Goal: Information Seeking & Learning: Check status

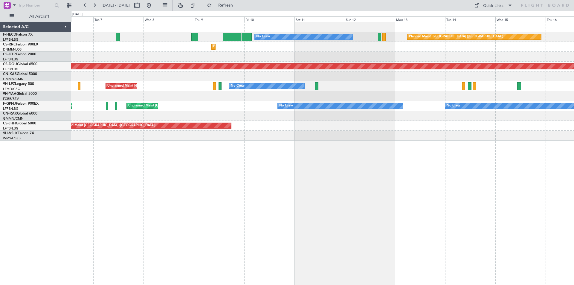
click at [458, 91] on div "Planned Maint [GEOGRAPHIC_DATA] ([GEOGRAPHIC_DATA]) No Crew No Crew Planned Mai…" at bounding box center [322, 81] width 503 height 118
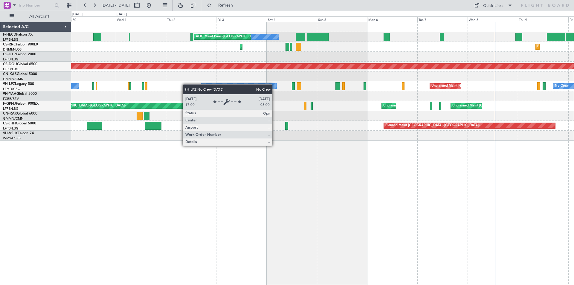
click at [393, 84] on div "Unplanned Maint Nice ([GEOGRAPHIC_DATA]) No Crew No Crew No Crew" at bounding box center [322, 86] width 503 height 10
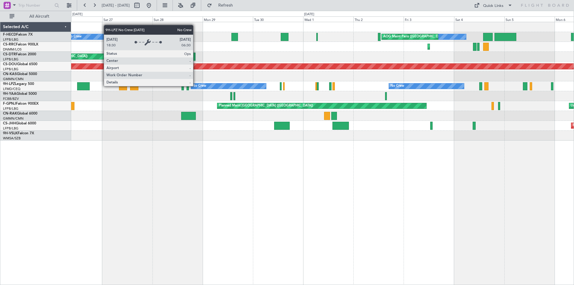
click at [206, 87] on div "No Crew" at bounding box center [200, 86] width 14 height 9
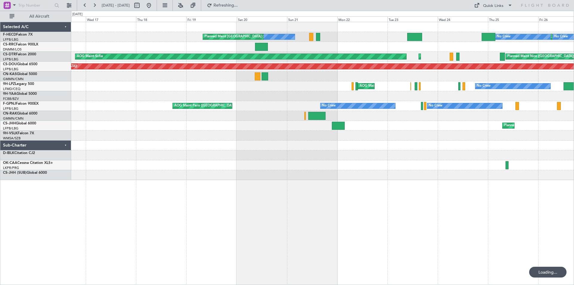
click at [368, 92] on div "Planned Maint [GEOGRAPHIC_DATA] ([GEOGRAPHIC_DATA]) No Crew No Crew No Crew Pla…" at bounding box center [322, 101] width 503 height 158
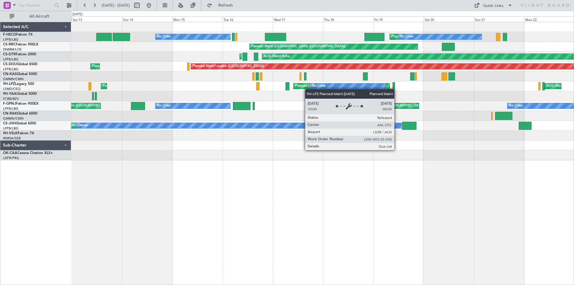
click at [308, 89] on div "Planned [GEOGRAPHIC_DATA] ([GEOGRAPHIC_DATA])" at bounding box center [337, 86] width 85 height 9
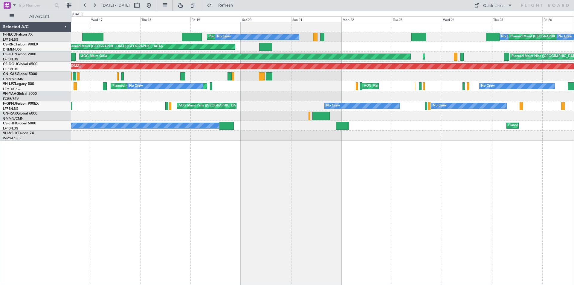
click at [103, 107] on div "Planned Maint [GEOGRAPHIC_DATA] ([GEOGRAPHIC_DATA]) No Crew No Crew Planned Mai…" at bounding box center [322, 81] width 503 height 118
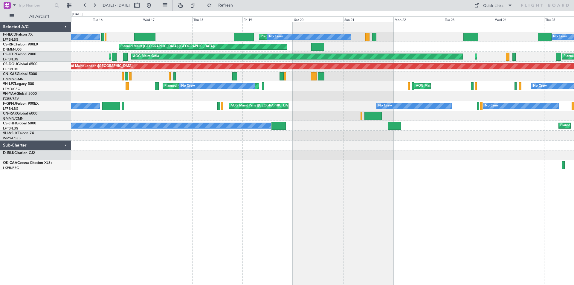
click at [331, 117] on div "Planned Maint [GEOGRAPHIC_DATA] ([GEOGRAPHIC_DATA]) No Crew Planned Maint [GEOG…" at bounding box center [322, 96] width 503 height 148
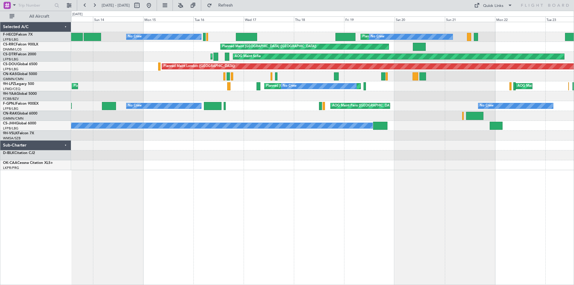
click at [338, 118] on div "Planned Maint [GEOGRAPHIC_DATA] ([GEOGRAPHIC_DATA]) No Crew No Crew Planned Mai…" at bounding box center [322, 96] width 503 height 148
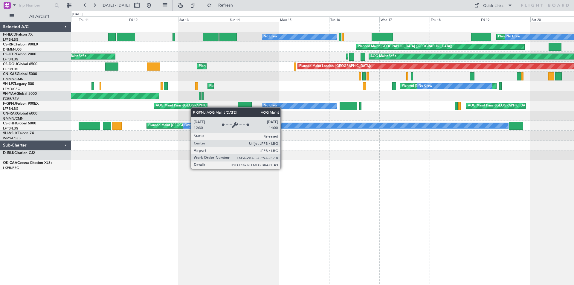
click at [293, 114] on div "Planned Maint [GEOGRAPHIC_DATA] ([GEOGRAPHIC_DATA]) No Crew No Crew Planned Mai…" at bounding box center [322, 96] width 503 height 148
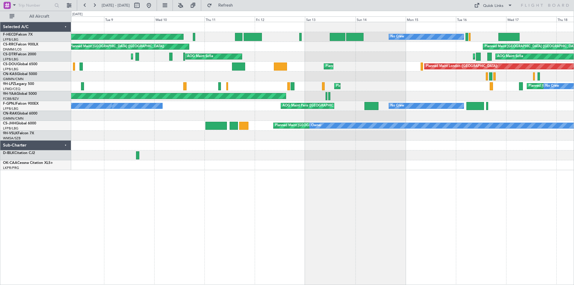
click at [317, 108] on div "No Crew Planned Maint [GEOGRAPHIC_DATA] ([GEOGRAPHIC_DATA]) Planned Maint [GEOG…" at bounding box center [322, 96] width 503 height 148
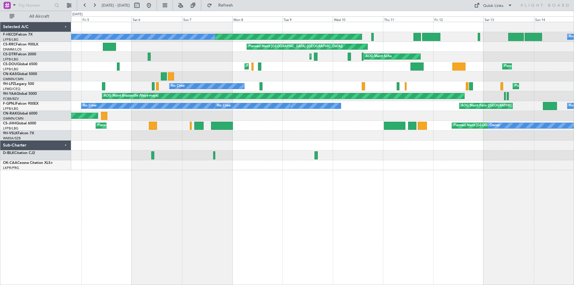
click at [312, 119] on div "No Crew Planned Maint [GEOGRAPHIC_DATA] ([GEOGRAPHIC_DATA]) No Crew Planned Mai…" at bounding box center [322, 96] width 503 height 148
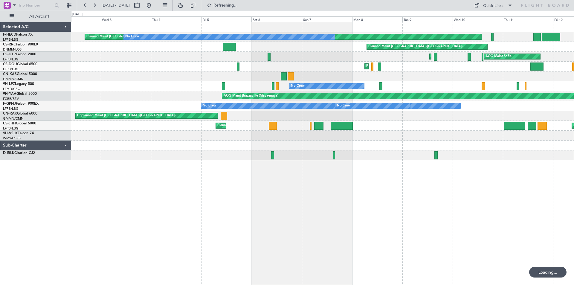
click at [320, 72] on div "Planned Maint [GEOGRAPHIC_DATA] ([GEOGRAPHIC_DATA]) No Crew No Crew Planned Mai…" at bounding box center [322, 91] width 503 height 138
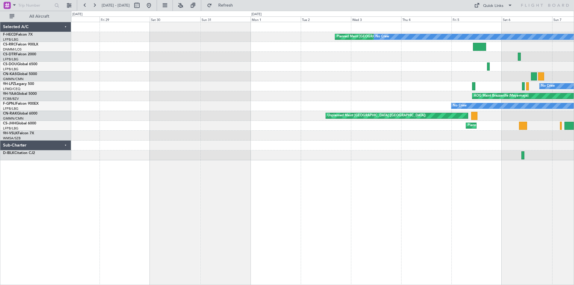
click at [260, 84] on div "Planned Maint [GEOGRAPHIC_DATA] ([GEOGRAPHIC_DATA]) No Crew Planned Maint [GEOG…" at bounding box center [322, 91] width 503 height 138
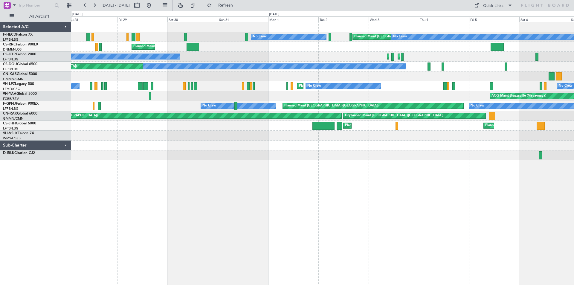
click at [286, 109] on div "Planned Maint [GEOGRAPHIC_DATA] ([GEOGRAPHIC_DATA]) No Crew No Crew No Crew Pla…" at bounding box center [322, 91] width 503 height 138
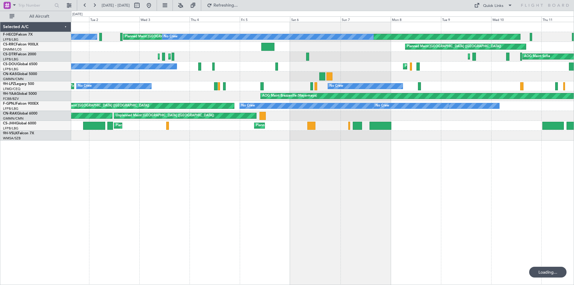
click at [0, 124] on div "Planned Maint [GEOGRAPHIC_DATA] ([GEOGRAPHIC_DATA]) No Crew No Crew Planned Mai…" at bounding box center [287, 148] width 574 height 274
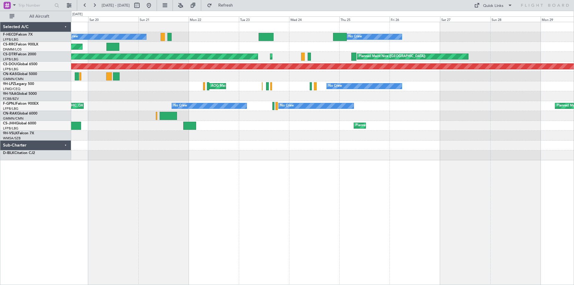
click at [39, 103] on div "Planned Maint [GEOGRAPHIC_DATA] ([GEOGRAPHIC_DATA]) No Crew No Crew Planned Mai…" at bounding box center [287, 148] width 574 height 274
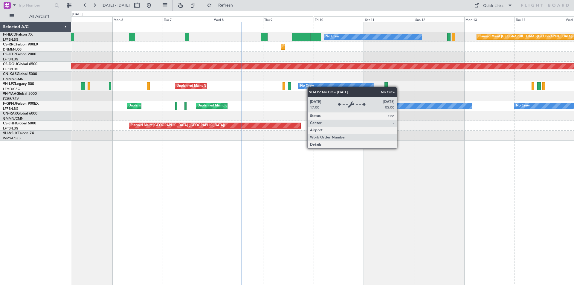
click at [328, 86] on div "Planned Maint [GEOGRAPHIC_DATA] ([GEOGRAPHIC_DATA]) No Crew No Crew AOG Maint […" at bounding box center [322, 81] width 503 height 118
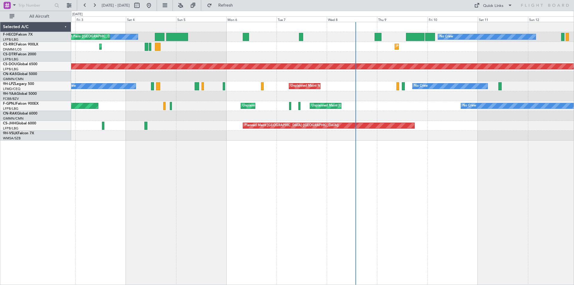
click at [272, 95] on div at bounding box center [322, 96] width 503 height 10
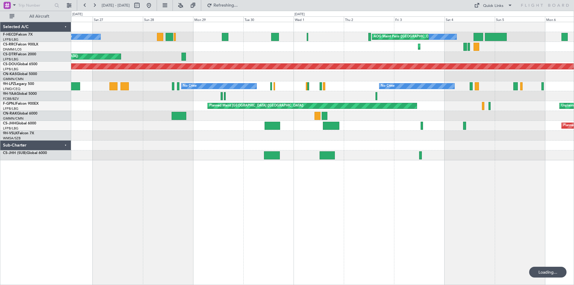
click at [331, 79] on div at bounding box center [322, 76] width 503 height 10
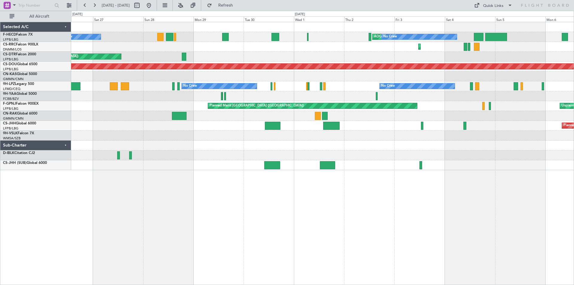
click at [259, 134] on div at bounding box center [322, 136] width 503 height 10
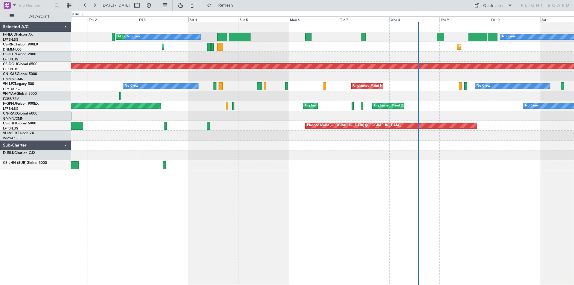
click at [193, 127] on div "AOG Maint Paris ([GEOGRAPHIC_DATA]) No Crew No Crew Planned Maint [GEOGRAPHIC_D…" at bounding box center [322, 96] width 503 height 148
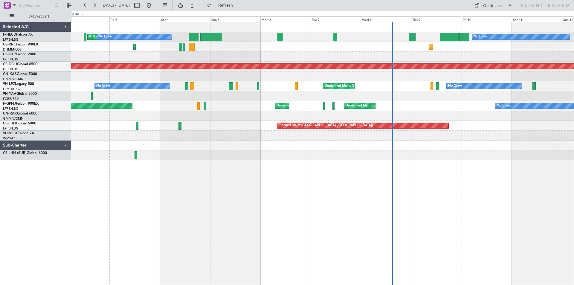
click at [333, 119] on div at bounding box center [322, 116] width 503 height 10
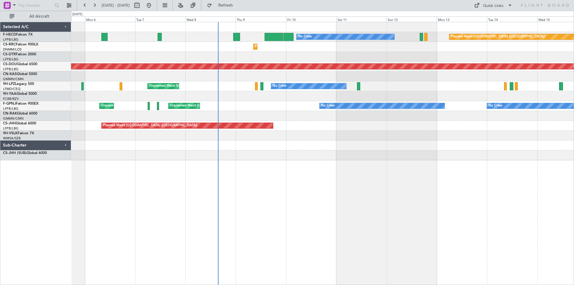
click at [232, 121] on div "Planned Maint [GEOGRAPHIC_DATA] ([GEOGRAPHIC_DATA])" at bounding box center [322, 126] width 503 height 10
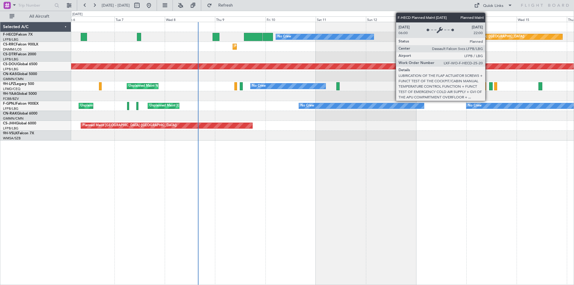
click at [383, 53] on div "Planned Maint [GEOGRAPHIC_DATA] ([GEOGRAPHIC_DATA]) No Crew No Crew AOG Maint […" at bounding box center [322, 81] width 503 height 118
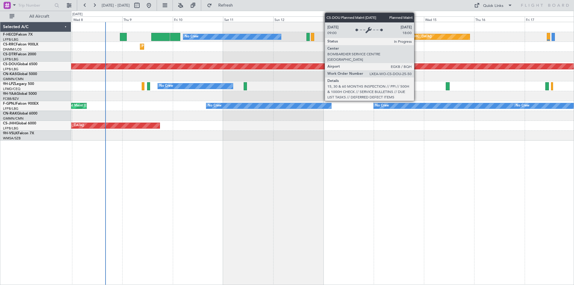
click at [337, 70] on div "Planned Maint London ([GEOGRAPHIC_DATA])" at bounding box center [322, 67] width 503 height 10
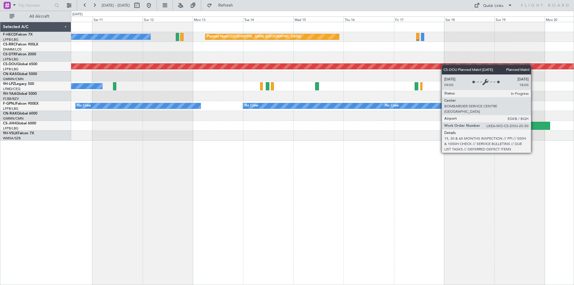
click at [419, 67] on div "Planned Maint London ([GEOGRAPHIC_DATA])" at bounding box center [322, 67] width 503 height 10
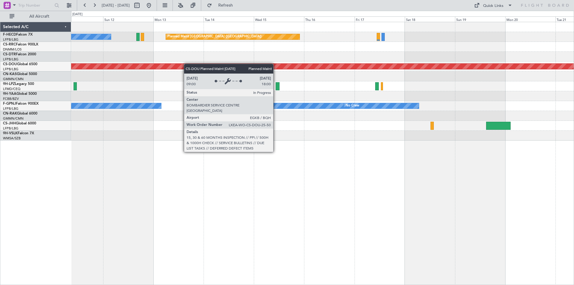
click at [161, 66] on div "Planned Maint London ([GEOGRAPHIC_DATA])" at bounding box center [322, 67] width 503 height 10
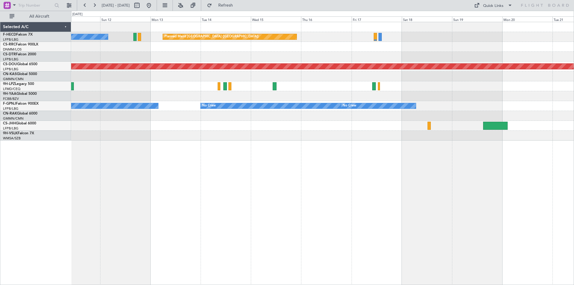
click at [431, 118] on div "Planned Maint [GEOGRAPHIC_DATA] ([GEOGRAPHIC_DATA]) No Crew Planned Maint [GEOG…" at bounding box center [322, 81] width 503 height 118
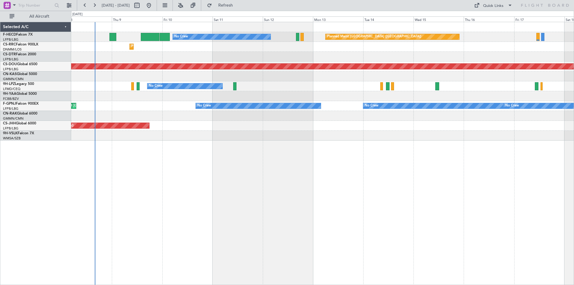
click at [400, 142] on div "Planned Maint [GEOGRAPHIC_DATA] ([GEOGRAPHIC_DATA]) No Crew Planned Maint [GEOG…" at bounding box center [322, 153] width 503 height 263
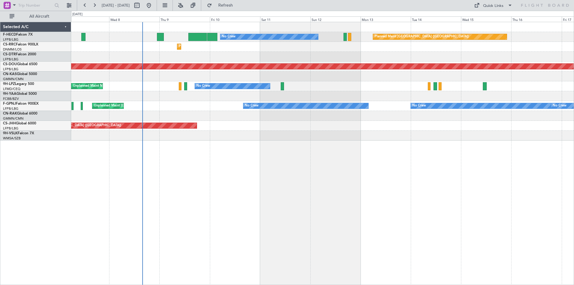
click at [241, 53] on div at bounding box center [322, 57] width 503 height 10
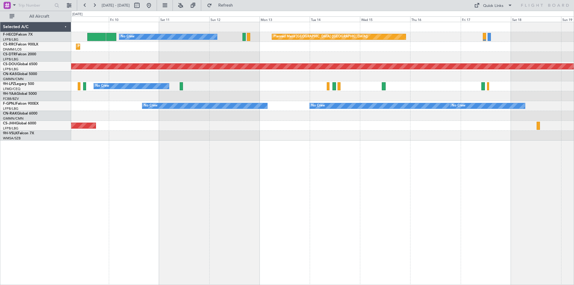
click at [332, 57] on div at bounding box center [322, 57] width 503 height 10
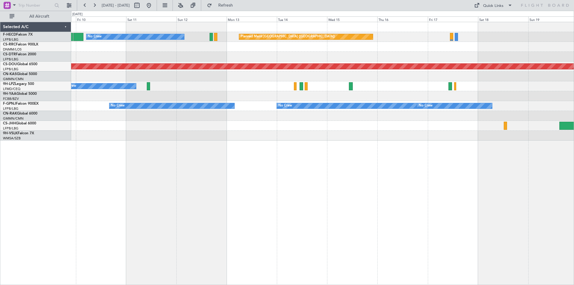
click at [283, 75] on div at bounding box center [322, 76] width 503 height 10
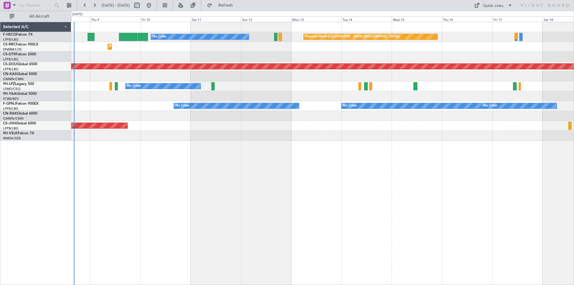
click at [255, 90] on div "Planned Maint [GEOGRAPHIC_DATA] ([GEOGRAPHIC_DATA]) No Crew Planned Maint [GEOG…" at bounding box center [322, 81] width 503 height 118
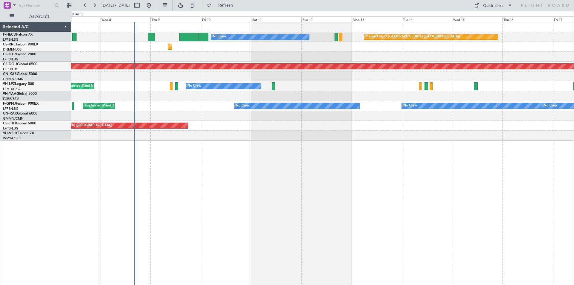
click at [291, 84] on div "Planned Maint [GEOGRAPHIC_DATA] ([GEOGRAPHIC_DATA]) No Crew Planned Maint [GEOG…" at bounding box center [322, 81] width 503 height 118
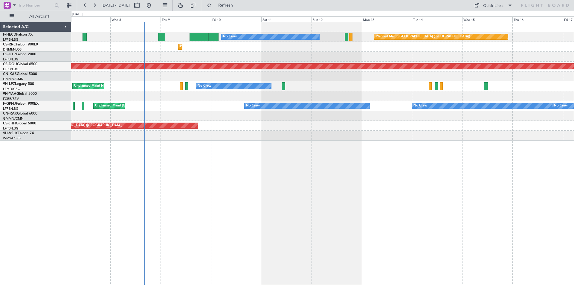
click at [250, 84] on div "No Crew [GEOGRAPHIC_DATA] ([GEOGRAPHIC_DATA])" at bounding box center [322, 86] width 503 height 10
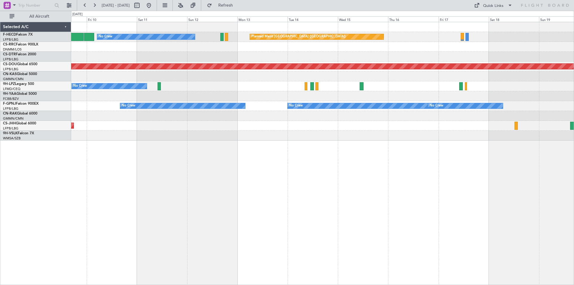
click at [414, 83] on div "Planned Maint [GEOGRAPHIC_DATA] ([GEOGRAPHIC_DATA]) No Crew Planned Maint [GEOG…" at bounding box center [322, 81] width 503 height 118
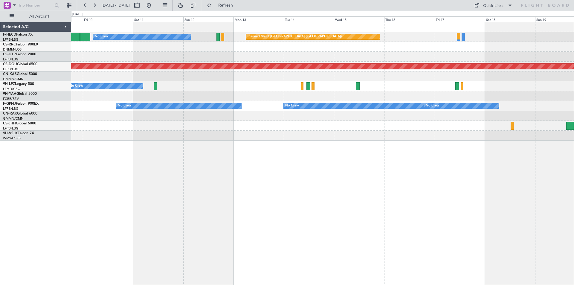
click at [397, 72] on div at bounding box center [322, 76] width 503 height 10
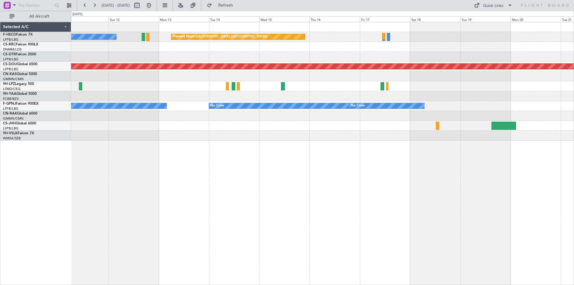
click at [365, 101] on div "Planned Maint [GEOGRAPHIC_DATA] ([GEOGRAPHIC_DATA]) No Crew Planned Maint [GEOG…" at bounding box center [322, 81] width 503 height 118
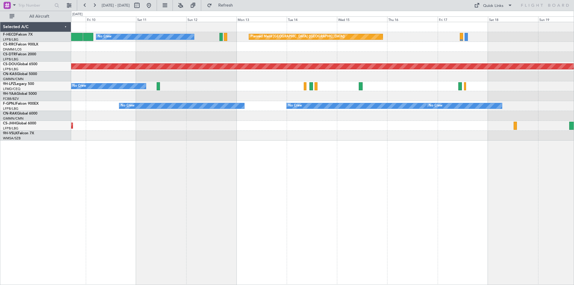
click at [328, 95] on div "Planned Maint [GEOGRAPHIC_DATA] ([GEOGRAPHIC_DATA]) No Crew Planned Maint [GEOG…" at bounding box center [322, 81] width 503 height 118
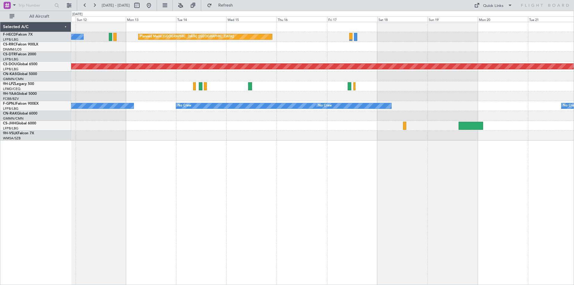
click at [249, 80] on div at bounding box center [322, 76] width 503 height 10
